Goal: Task Accomplishment & Management: Use online tool/utility

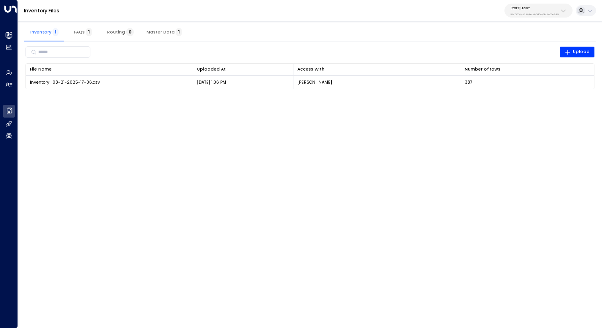
click at [153, 19] on div "Inventory Files StorQuest 95e12634-a2b0-4ea9-845a-0bcfa50e2d19" at bounding box center [310, 10] width 584 height 21
click at [164, 36] on button "Master Data 1" at bounding box center [164, 31] width 48 height 19
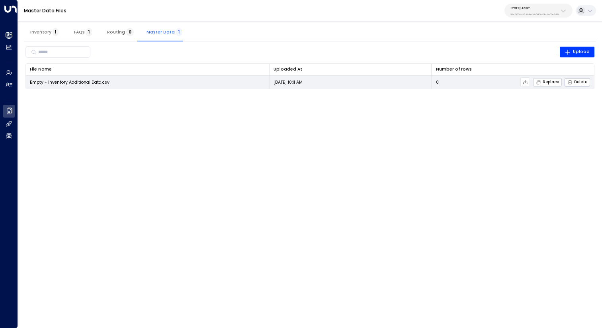
click at [547, 80] on span "Replace" at bounding box center [547, 82] width 23 height 5
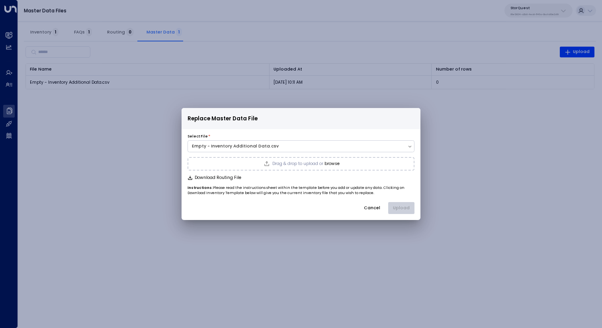
click at [341, 163] on div "Drag & drop to upload or browse" at bounding box center [300, 164] width 227 height 14
click at [391, 210] on button "Upload" at bounding box center [401, 208] width 26 height 12
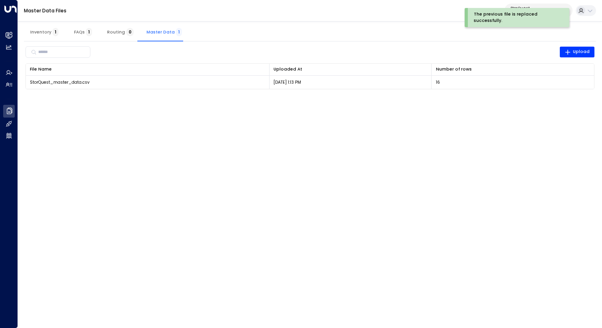
click at [46, 32] on span "Inventory 1" at bounding box center [44, 31] width 28 height 5
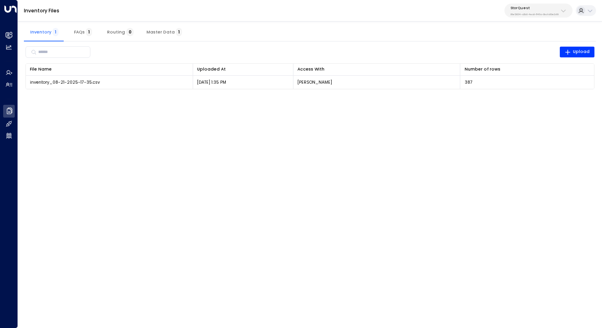
click at [542, 19] on div "Inventory Files StorQuest 95e12634-a2b0-4ea9-845a-0bcfa50e2d19" at bounding box center [310, 10] width 584 height 21
click at [541, 13] on p "95e12634-a2b0-4ea9-845a-0bcfa50e2d19" at bounding box center [534, 14] width 48 height 3
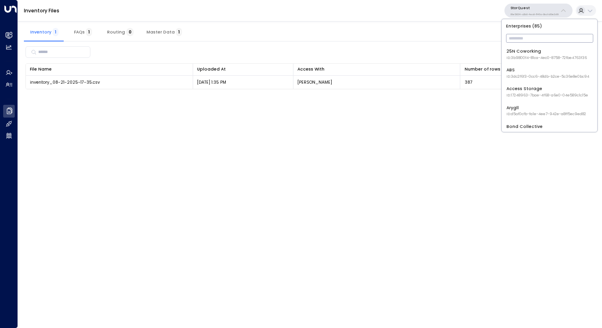
click at [534, 40] on input "text" at bounding box center [549, 38] width 87 height 13
type input "***"
click at [543, 59] on span "ID: 17248963-7bae-4f68-a6e0-04e589c1c15e" at bounding box center [547, 58] width 82 height 6
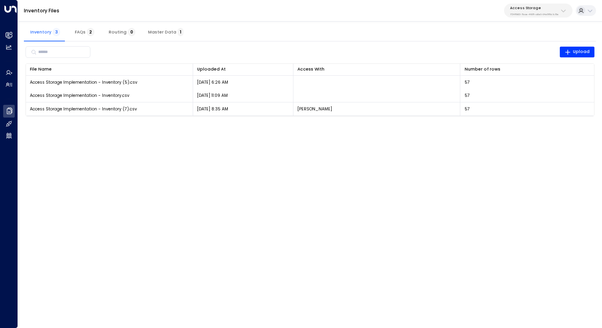
click at [169, 124] on html "Overview Leads & Conversations Leads & Conversations Analytics Analytics Agents…" at bounding box center [301, 62] width 602 height 124
click at [548, 12] on div "Access Storage 17248963-7bae-4f68-a6e0-04e589c1c15e" at bounding box center [534, 11] width 49 height 10
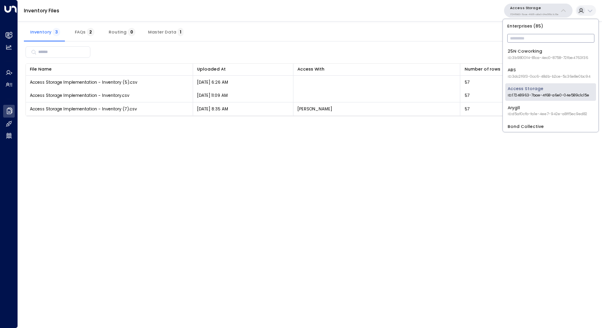
click at [539, 42] on input "text" at bounding box center [550, 38] width 87 height 13
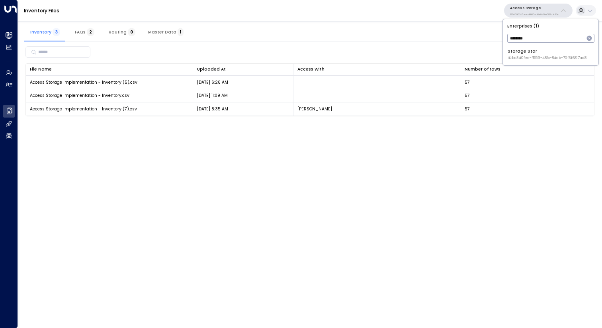
type input "*******"
click at [569, 54] on div "Storage Star ID: bc340fee-f559-48fc-84eb-70f3f6817ad8" at bounding box center [546, 54] width 79 height 12
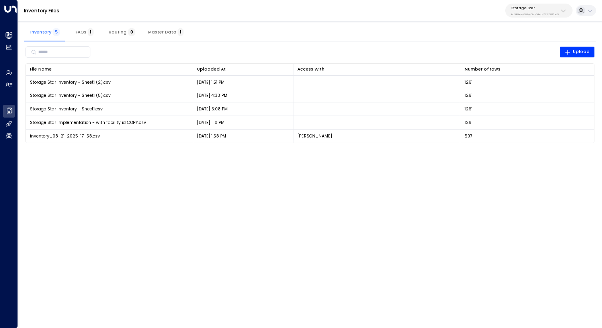
click at [527, 12] on div "Storage Star bc340fee-f559-48fc-84eb-70f3f6817ad8" at bounding box center [534, 11] width 47 height 10
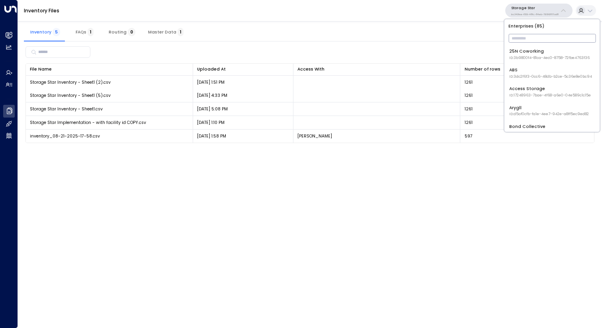
click at [527, 40] on input "text" at bounding box center [551, 38] width 87 height 13
type input "*****"
click at [531, 48] on div "StorQuest ID: 95e12634-a2b0-4ea9-845a-0bcfa50e2d19" at bounding box center [551, 54] width 84 height 12
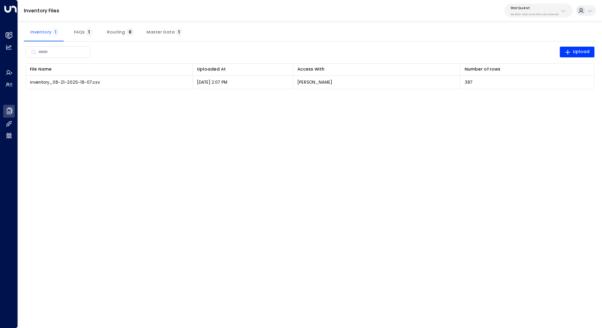
click at [532, 97] on html "Overview Leads & Conversations Leads & Conversations Analytics Analytics Agents…" at bounding box center [301, 48] width 602 height 97
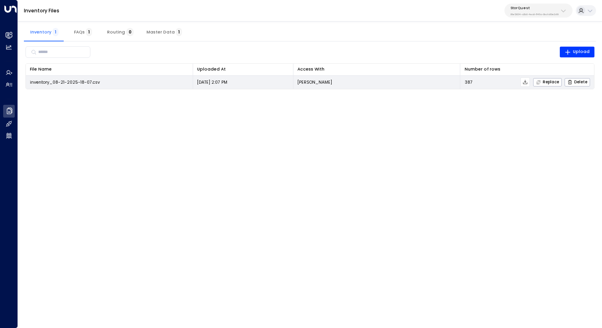
click at [528, 81] on icon at bounding box center [525, 82] width 6 height 6
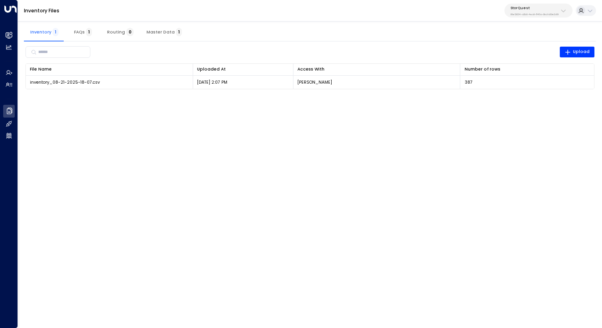
click at [409, 25] on div "Inventory 1 FAQs 1 Routing 0 Master Data 1" at bounding box center [310, 31] width 572 height 19
click at [300, 97] on html "Overview Leads & Conversations Leads & Conversations Analytics Analytics Agents…" at bounding box center [301, 48] width 602 height 97
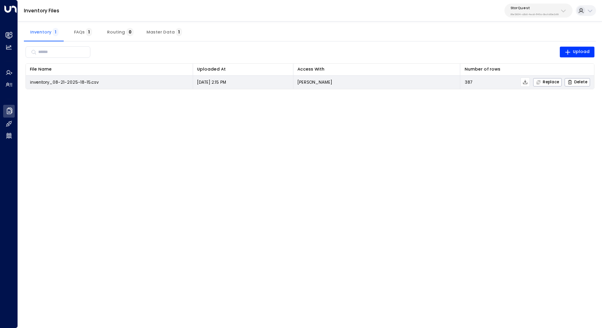
click at [526, 82] on icon at bounding box center [525, 82] width 4 height 4
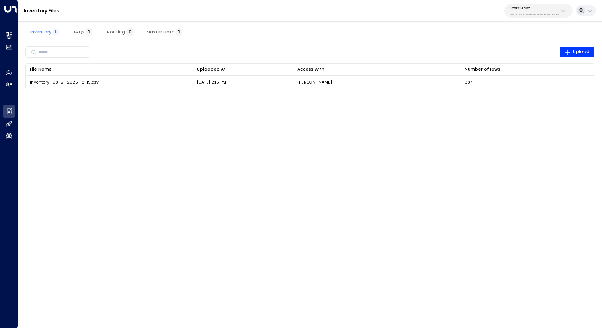
click at [413, 23] on div "Inventory 1 FAQs 1 Routing 0 Master Data 1" at bounding box center [310, 31] width 572 height 19
click at [480, 97] on html "Overview Leads & Conversations Leads & Conversations Analytics Analytics Agents…" at bounding box center [301, 48] width 602 height 97
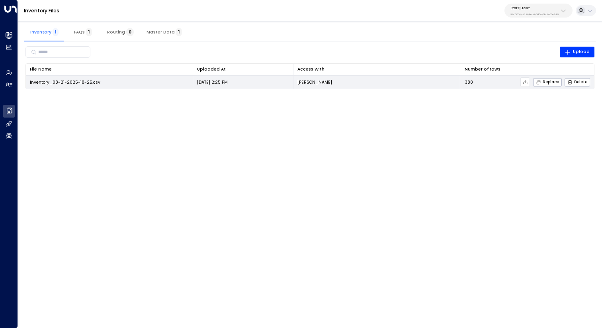
click at [523, 82] on icon at bounding box center [525, 82] width 6 height 6
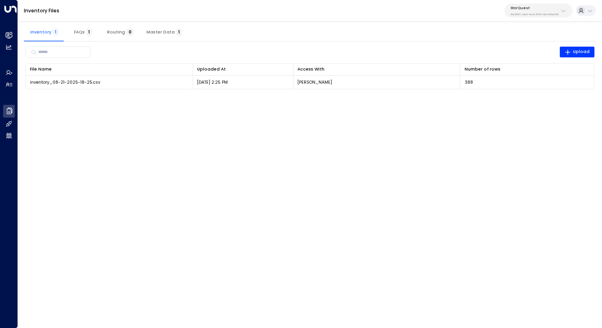
click at [409, 21] on div "Inventory Files StorQuest 95e12634-a2b0-4ea9-845a-0bcfa50e2d19" at bounding box center [310, 10] width 584 height 21
click at [289, 48] on div "​ Upload" at bounding box center [309, 52] width 569 height 15
click at [528, 12] on div "StorQuest 95e12634-a2b0-4ea9-845a-0bcfa50e2d19" at bounding box center [534, 11] width 48 height 10
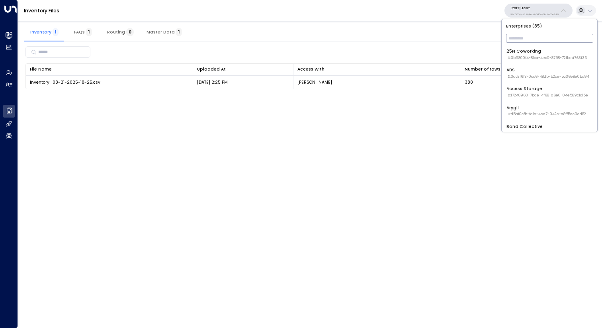
click at [529, 32] on input "text" at bounding box center [549, 38] width 87 height 13
type input "********"
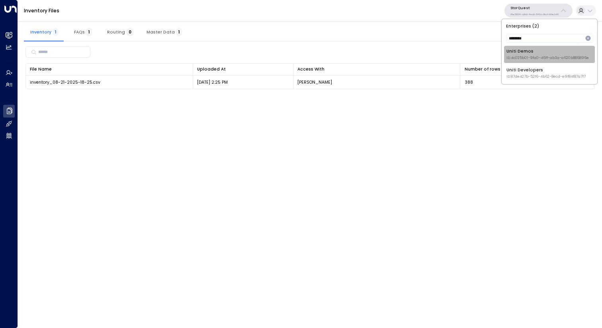
click at [532, 47] on li "Uniti Demos ID: 4c025b01-9fa0-46ff-ab3a-a620b886896e" at bounding box center [549, 54] width 91 height 17
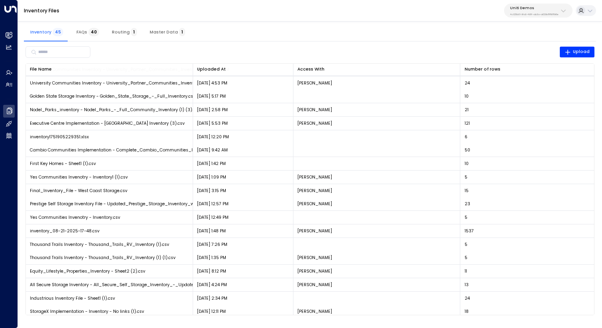
scroll to position [296, 0]
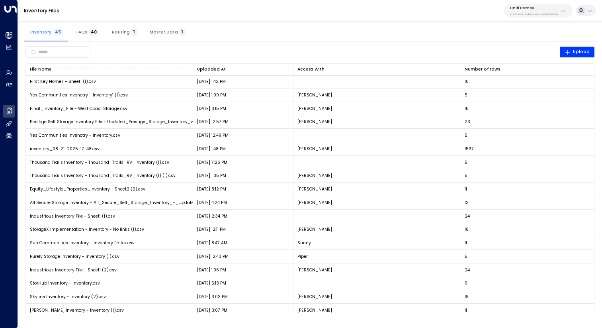
click at [267, 35] on div "Inventory 45 FAQs 40 Routing 1 Master Data 1" at bounding box center [310, 31] width 572 height 19
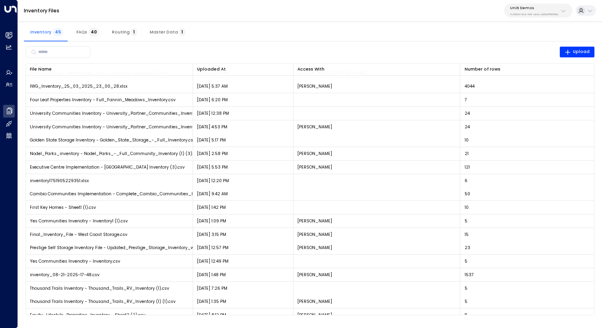
scroll to position [175, 0]
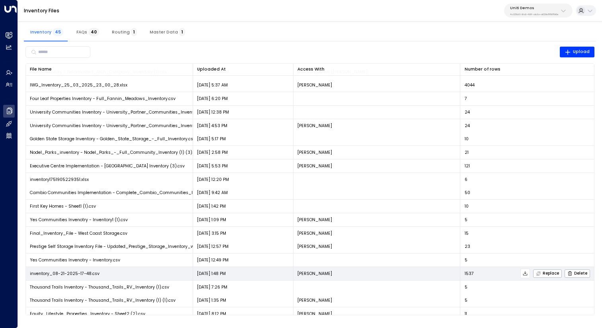
scroll to position [177, 0]
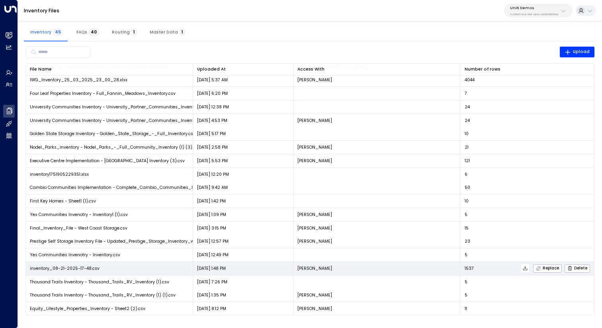
click at [305, 268] on p "[PERSON_NAME]" at bounding box center [314, 268] width 35 height 6
click at [305, 268] on p "Laura Chambers" at bounding box center [314, 268] width 35 height 6
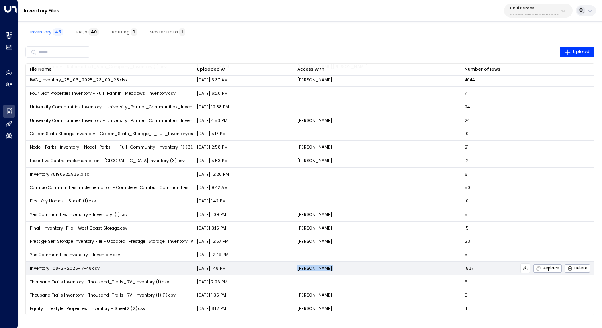
click at [305, 268] on p "Laura Chambers" at bounding box center [314, 268] width 35 height 6
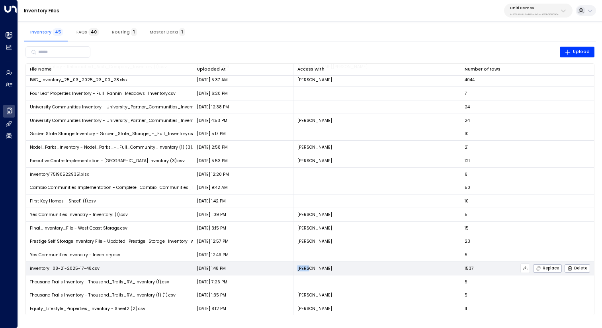
click at [305, 268] on p "Laura Chambers" at bounding box center [314, 268] width 35 height 6
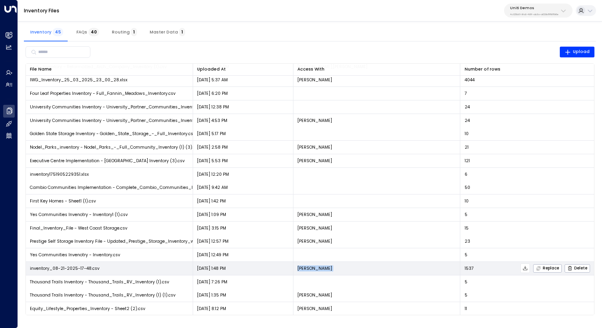
click at [305, 268] on p "Laura Chambers" at bounding box center [314, 268] width 35 height 6
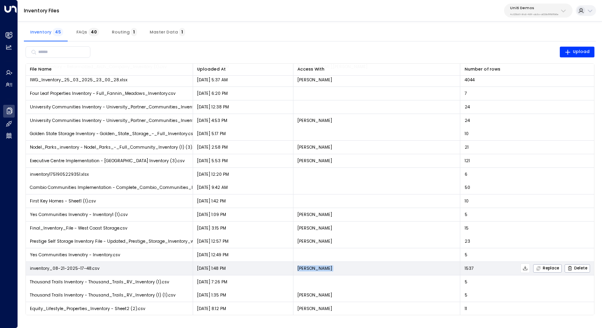
click at [305, 268] on p "Laura Chambers" at bounding box center [314, 268] width 35 height 6
click at [306, 269] on p "Laura Chambers" at bounding box center [314, 268] width 35 height 6
click at [289, 269] on td "Aug 21, 2025 1:48 PM" at bounding box center [243, 267] width 100 height 13
click at [314, 267] on p "Laura Chambers" at bounding box center [314, 268] width 35 height 6
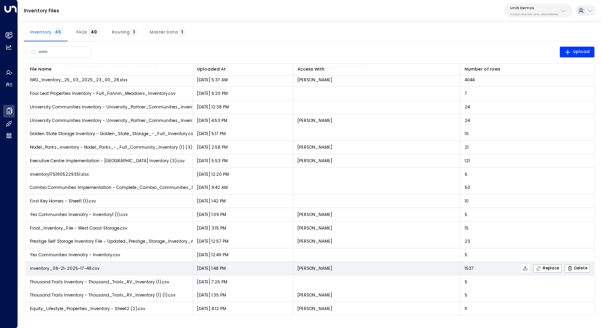
click at [314, 267] on p "Laura Chambers" at bounding box center [314, 268] width 35 height 6
click at [311, 267] on p "Laura Chambers" at bounding box center [314, 268] width 35 height 6
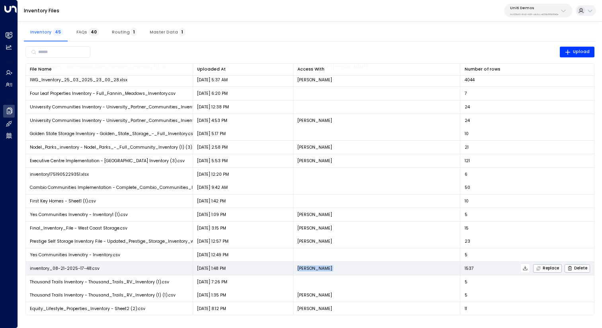
click at [311, 267] on p "Laura Chambers" at bounding box center [314, 268] width 35 height 6
click at [310, 267] on p "Laura Chambers" at bounding box center [314, 268] width 35 height 6
click at [307, 267] on p "Laura Chambers" at bounding box center [314, 268] width 35 height 6
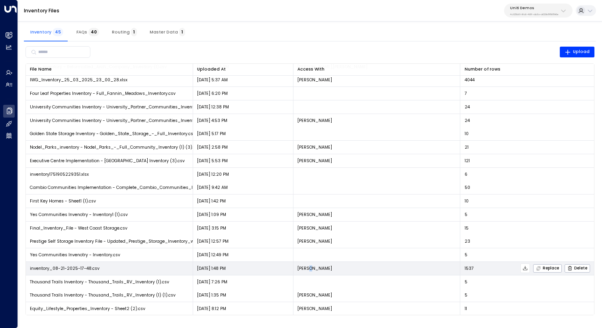
click at [307, 267] on p "Laura Chambers" at bounding box center [314, 268] width 35 height 6
click at [308, 267] on p "Laura Chambers" at bounding box center [314, 268] width 35 height 6
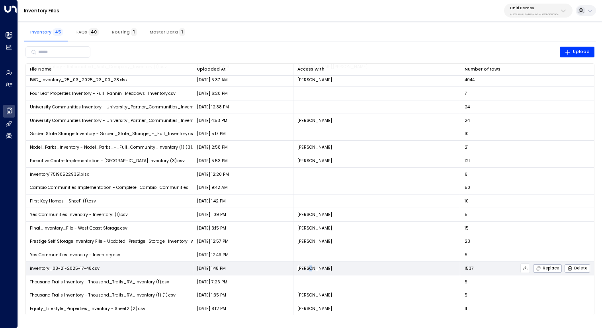
click at [308, 267] on p "Laura Chambers" at bounding box center [314, 268] width 35 height 6
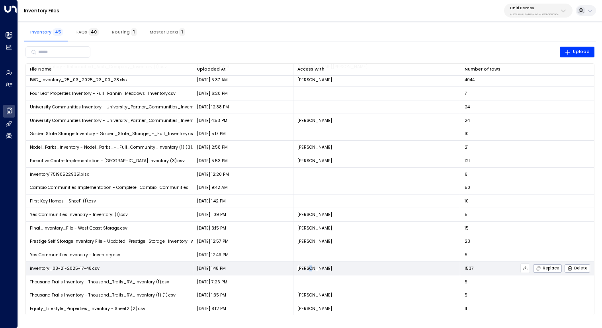
click at [308, 267] on p "Laura Chambers" at bounding box center [314, 268] width 35 height 6
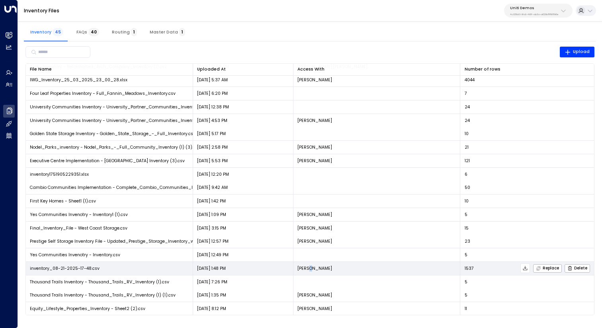
click at [308, 267] on p "Laura Chambers" at bounding box center [314, 268] width 35 height 6
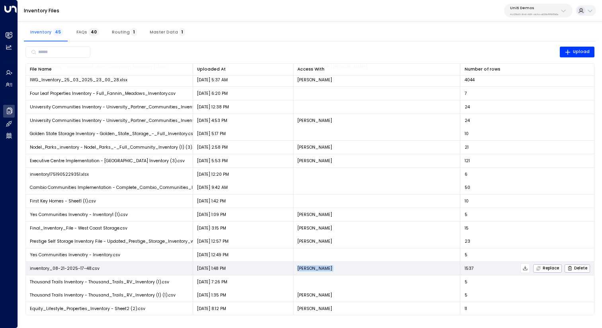
click at [308, 267] on p "Laura Chambers" at bounding box center [314, 268] width 35 height 6
click at [308, 268] on p "Laura Chambers" at bounding box center [314, 268] width 35 height 6
click at [308, 267] on p "Laura Chambers" at bounding box center [314, 268] width 35 height 6
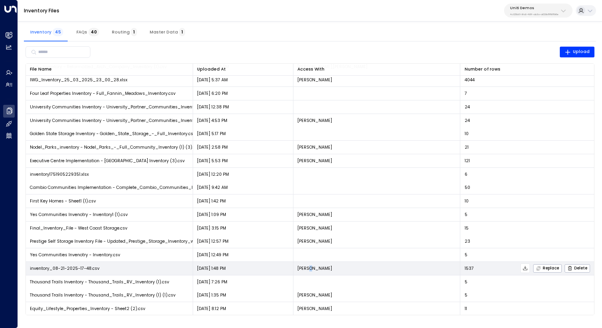
click at [308, 267] on p "Laura Chambers" at bounding box center [314, 268] width 35 height 6
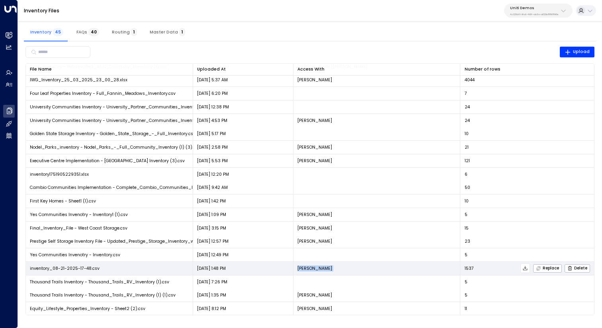
click at [308, 267] on p "Laura Chambers" at bounding box center [314, 268] width 35 height 6
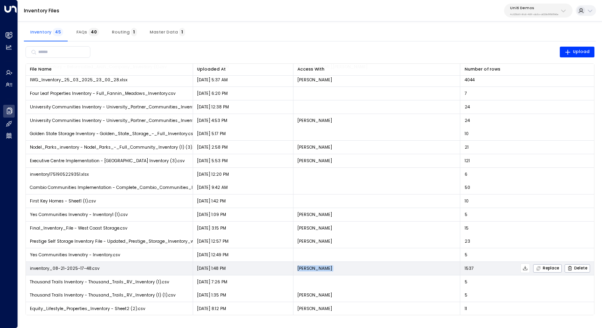
click at [308, 267] on p "Laura Chambers" at bounding box center [314, 268] width 35 height 6
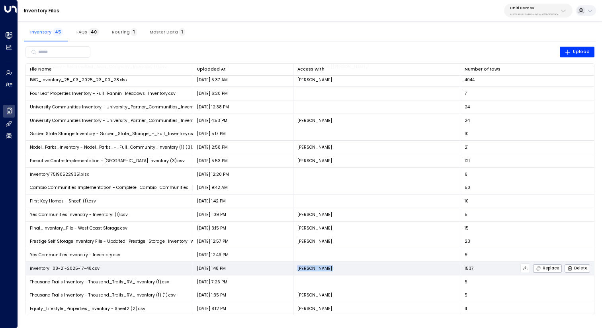
click at [308, 267] on p "Laura Chambers" at bounding box center [314, 268] width 35 height 6
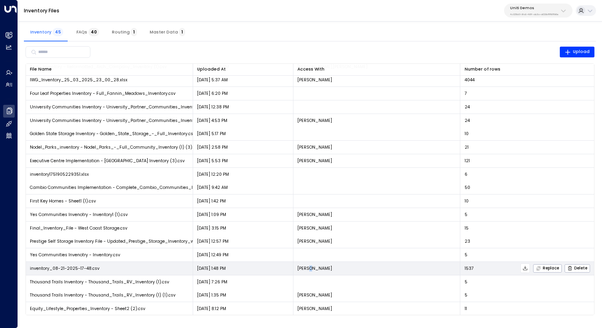
click at [308, 267] on p "Laura Chambers" at bounding box center [314, 268] width 35 height 6
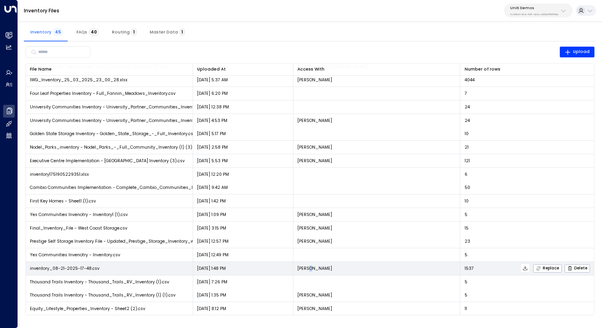
click at [308, 267] on p "Laura Chambers" at bounding box center [314, 268] width 35 height 6
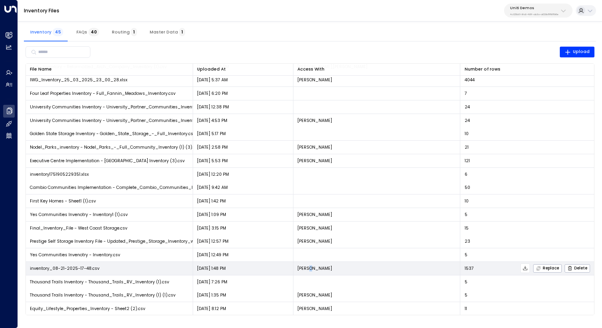
click at [308, 267] on p "Laura Chambers" at bounding box center [314, 268] width 35 height 6
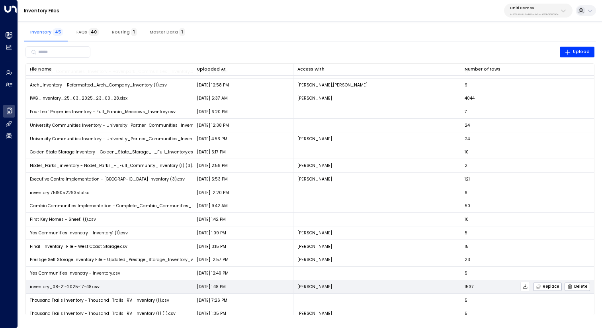
scroll to position [0, 0]
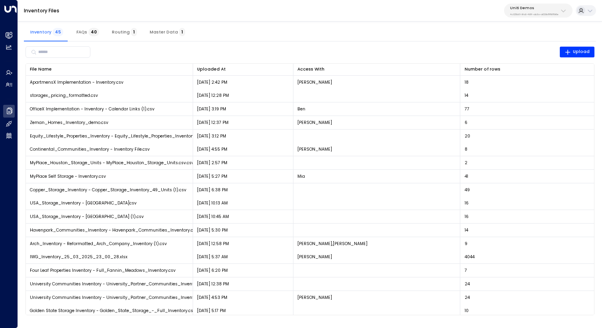
click at [534, 13] on p "4c025b01-9fa0-46ff-ab3a-a620b886896e" at bounding box center [534, 14] width 49 height 3
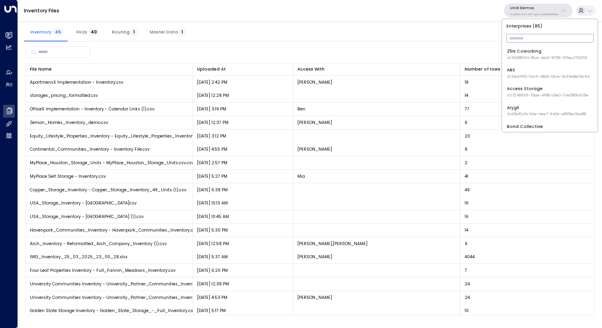
click at [529, 37] on input "text" at bounding box center [549, 38] width 87 height 13
type input "******"
click at [523, 52] on div "StorQuest ID: 95e12634-a2b0-4ea9-845a-0bcfa50e2d19" at bounding box center [549, 54] width 84 height 12
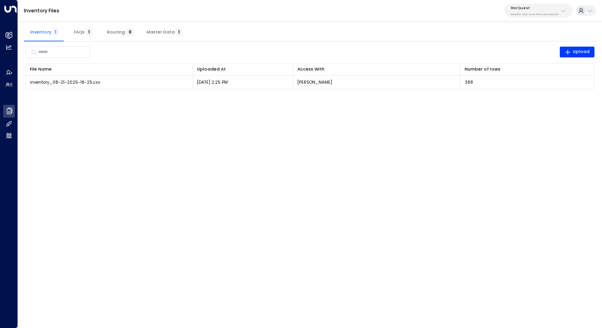
click at [259, 33] on div "Inventory 1 FAQs 1 Routing 0 Master Data 1" at bounding box center [310, 31] width 572 height 19
click at [534, 14] on p "95e12634-a2b0-4ea9-845a-0bcfa50e2d19" at bounding box center [534, 14] width 48 height 3
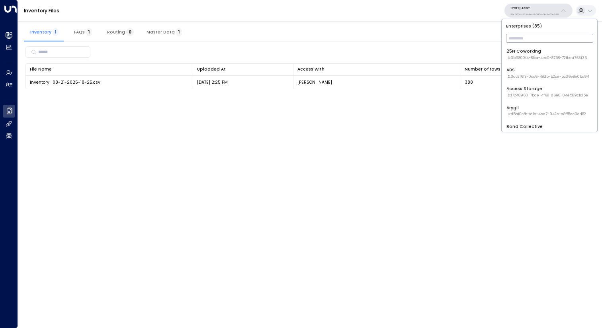
click at [534, 38] on input "text" at bounding box center [549, 38] width 87 height 13
type input "*********"
click at [551, 55] on div "Uniti Demos ID: 4c025b01-9fa0-46ff-ab3a-a620b886896e" at bounding box center [547, 54] width 82 height 12
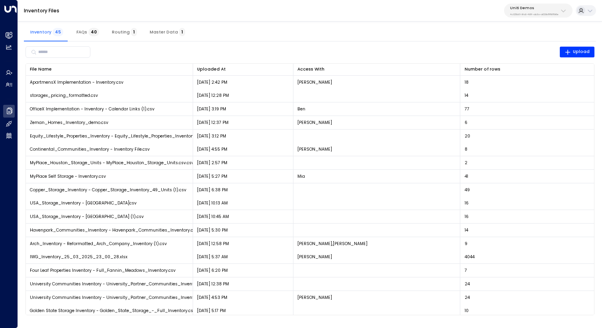
click at [382, 23] on div "Inventory 45 FAQs 40 Routing 1 Master Data 1" at bounding box center [310, 31] width 572 height 19
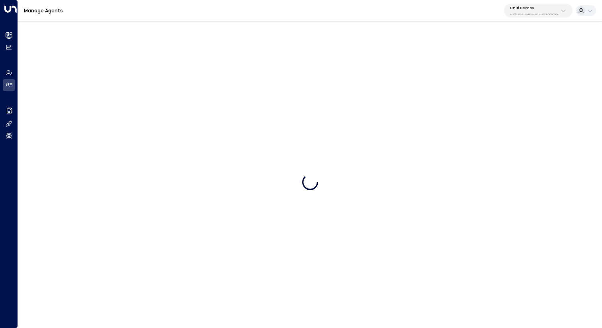
click at [382, 23] on div at bounding box center [310, 182] width 584 height 328
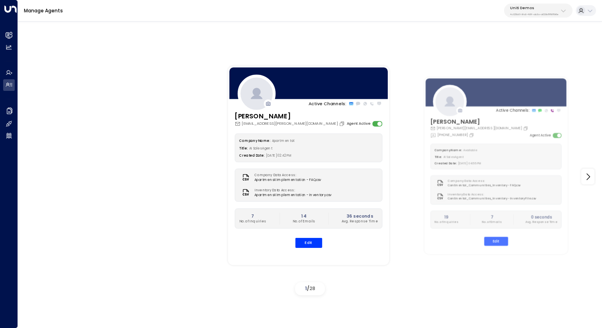
click at [281, 27] on div "Active Channels: Sarah apartmentsx.sarah@gmail.com Agent Active Company Name: A…" at bounding box center [310, 172] width 584 height 308
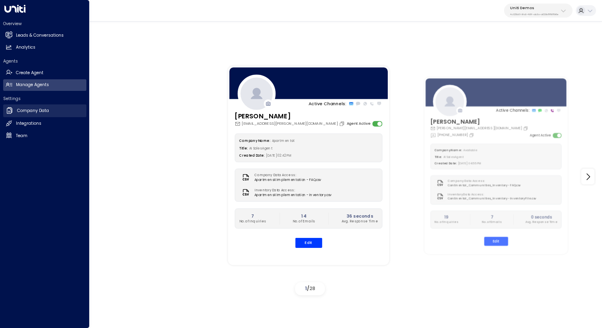
click at [16, 109] on link "Company Data Company Data" at bounding box center [44, 110] width 83 height 13
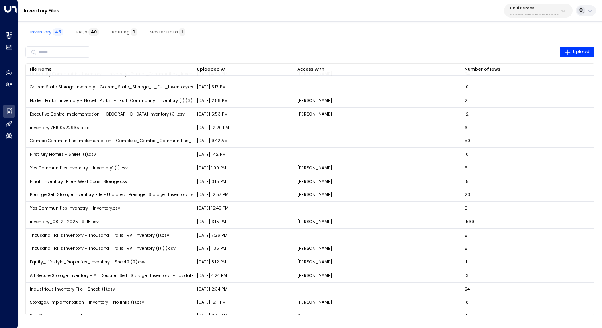
scroll to position [264, 0]
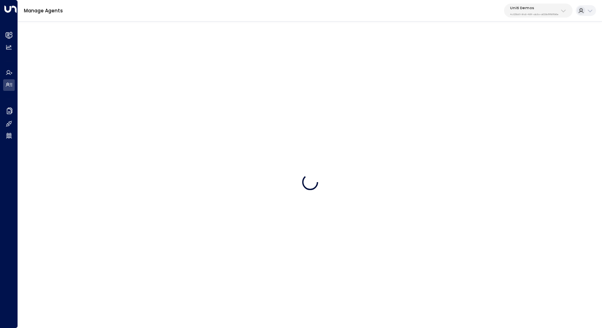
click at [516, 8] on p "Uniti Demos" at bounding box center [534, 8] width 49 height 5
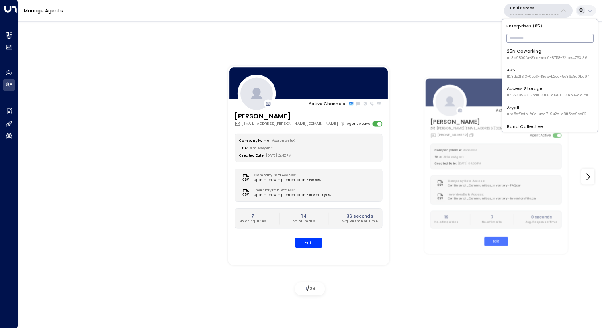
click at [516, 43] on input "text" at bounding box center [549, 38] width 87 height 13
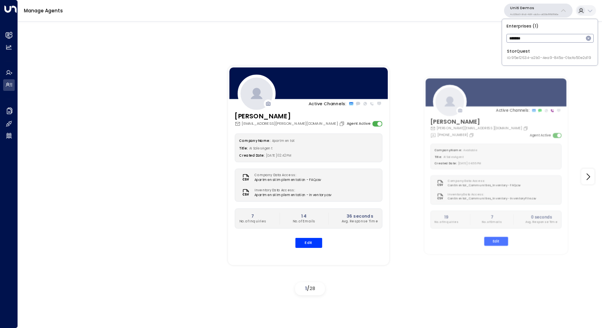
type input "*******"
click at [518, 59] on span "ID: 95e12634-a2b0-4ea9-845a-0bcfa50e2d19" at bounding box center [549, 58] width 84 height 6
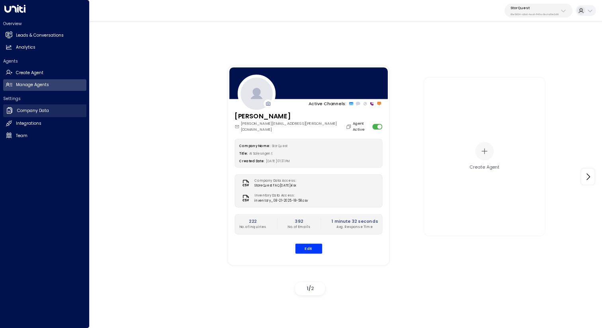
click at [27, 112] on h2 "Company Data" at bounding box center [33, 110] width 32 height 6
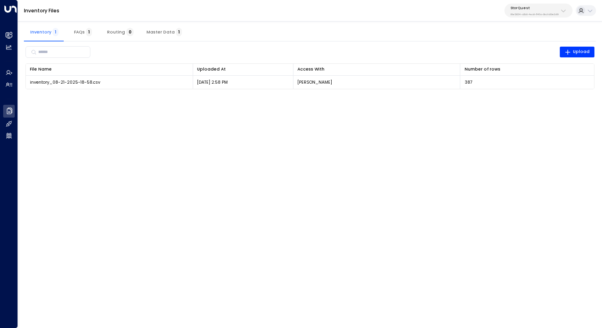
click at [222, 97] on html "Overview Leads & Conversations Leads & Conversations Analytics Analytics Agents…" at bounding box center [301, 48] width 602 height 97
